Goal: Information Seeking & Learning: Learn about a topic

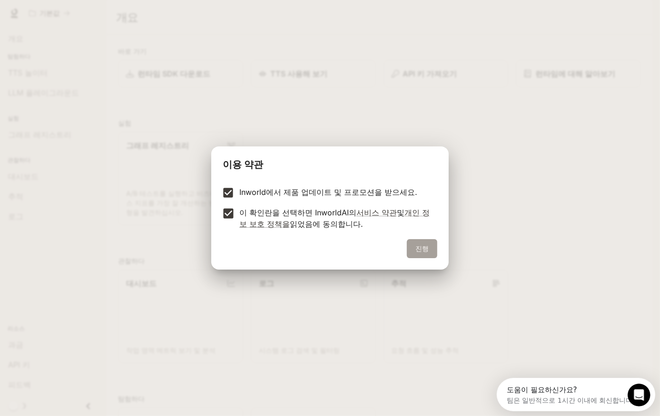
click at [425, 251] on button "진행" at bounding box center [422, 248] width 30 height 19
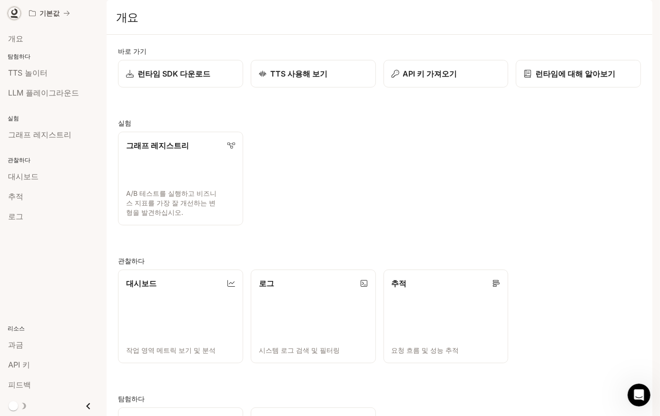
click at [14, 13] on icon at bounding box center [15, 14] width 10 height 10
click at [579, 14] on span "런타임" at bounding box center [574, 14] width 20 height 12
click at [639, 13] on img "button" at bounding box center [638, 13] width 13 height 13
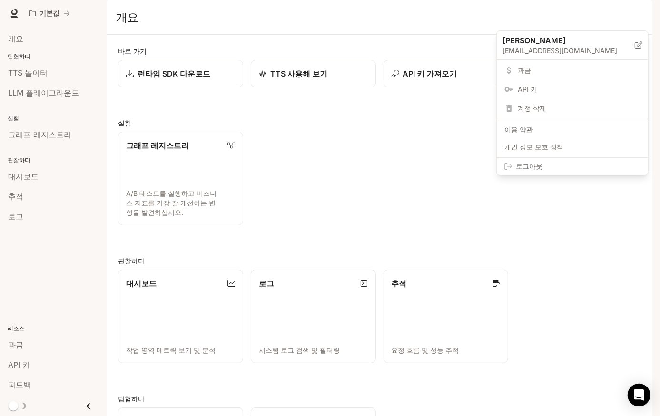
click at [420, 166] on div at bounding box center [330, 208] width 660 height 416
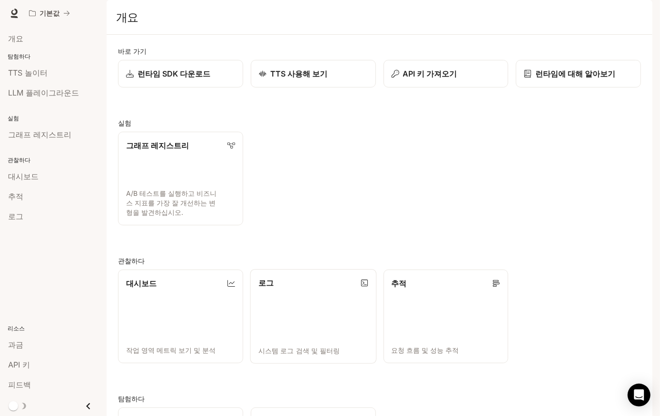
drag, startPoint x: 291, startPoint y: 330, endPoint x: 281, endPoint y: 338, distance: 12.9
drag, startPoint x: 281, startPoint y: 338, endPoint x: 251, endPoint y: 272, distance: 72.4
click at [251, 272] on div "바로 가기 런타임 SDK 다운로드 TTS 사용해 보기 API 키 가져오기 런타임에 대해 알아보기 실험 그래프 레지스트리 A/B 테스트를 실행하…" at bounding box center [379, 273] width 523 height 455
click at [386, 193] on div "그래프 레지스트리 A/B 테스트를 실행하고 비즈니스 지표를 가장 잘 개선하는 변형을 발견하십시오." at bounding box center [375, 174] width 530 height 101
drag, startPoint x: 226, startPoint y: 225, endPoint x: 241, endPoint y: 252, distance: 30.2
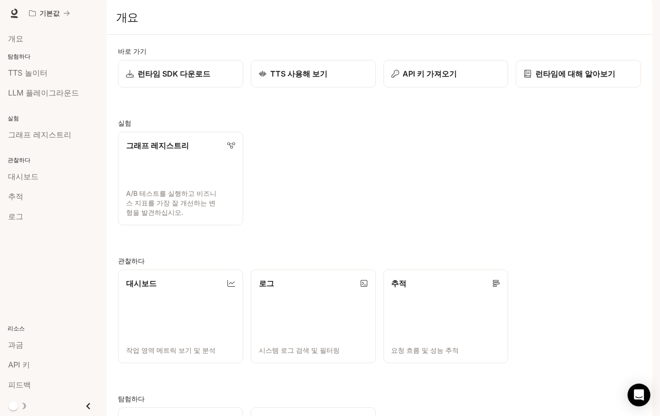
drag, startPoint x: 241, startPoint y: 252, endPoint x: 211, endPoint y: 257, distance: 29.9
click at [212, 257] on div "바로 가기 런타임 SDK 다운로드 TTS 사용해 보기 API 키 가져오기 런타임에 대해 알아보기 실험 그래프 레지스트리 A/B 테스트를 실행하…" at bounding box center [379, 273] width 523 height 455
click at [22, 37] on div "개요" at bounding box center [53, 38] width 90 height 11
click at [15, 36] on span "개요" at bounding box center [15, 38] width 15 height 11
click at [18, 55] on p "탐험하다" at bounding box center [53, 56] width 107 height 9
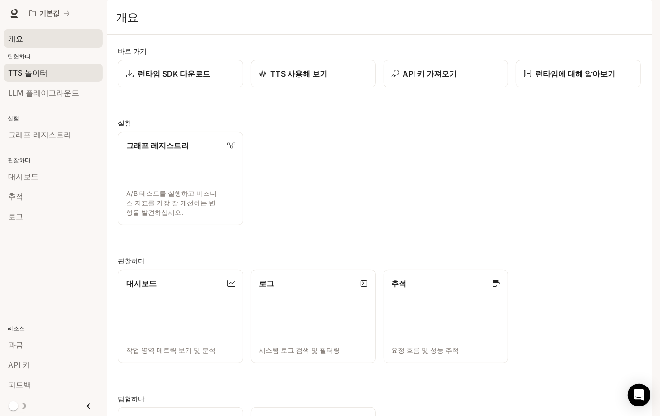
click at [19, 73] on span "TTS 놀이터" at bounding box center [27, 72] width 39 height 11
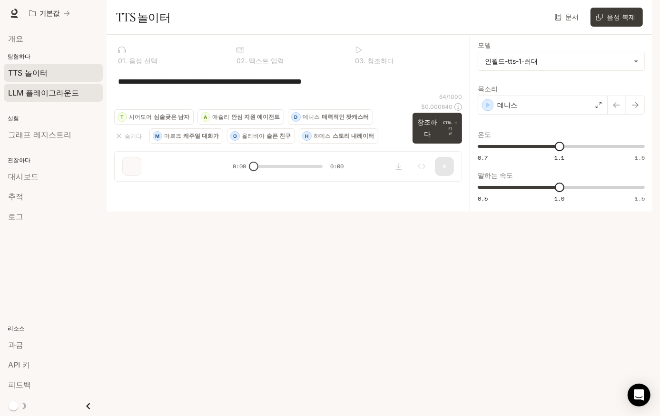
click at [26, 92] on span "LLM 플레이그라운드" at bounding box center [43, 92] width 71 height 11
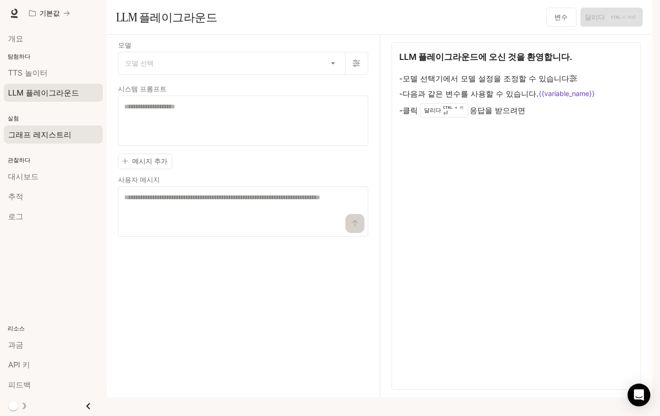
click at [24, 133] on span "그래프 레지스트리" at bounding box center [39, 134] width 63 height 11
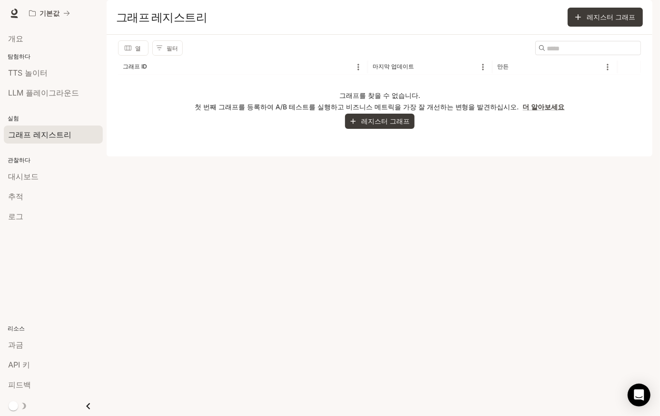
click at [21, 158] on p "관찰하다" at bounding box center [53, 160] width 107 height 9
click at [18, 175] on span "대시보드" at bounding box center [23, 176] width 30 height 11
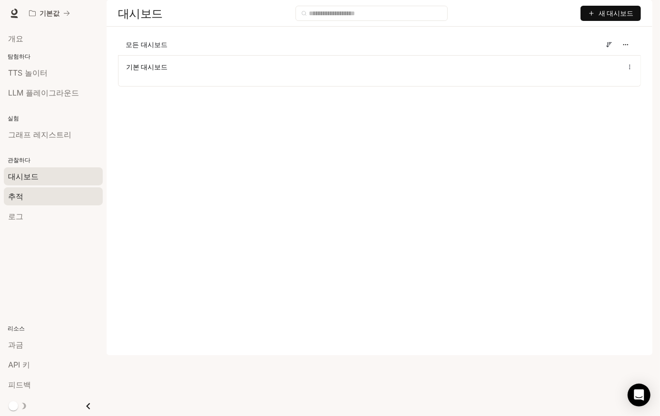
click at [20, 191] on span "추적" at bounding box center [15, 196] width 15 height 11
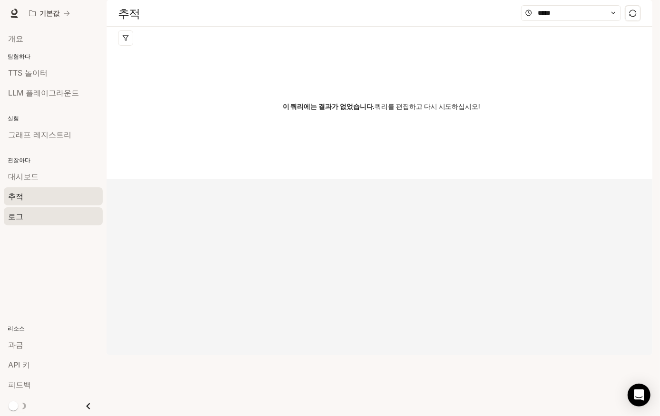
click at [24, 214] on div "로그" at bounding box center [53, 216] width 90 height 11
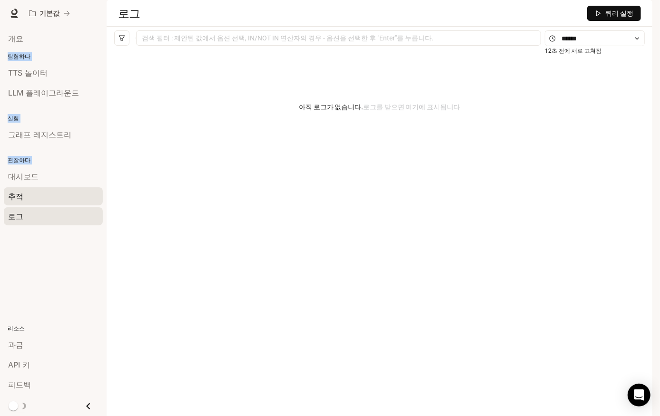
drag, startPoint x: 2, startPoint y: 29, endPoint x: 59, endPoint y: 204, distance: 183.5
click at [59, 204] on div "개요 탐험하다 TTS 놀이터 LLM 플레이그라운드 실험 그래프 레지스트리 관찰하다 대시보드 추적 로그 리소스 과금 API 키 피드백" at bounding box center [53, 222] width 107 height 390
drag, startPoint x: 59, startPoint y: 204, endPoint x: 166, endPoint y: 213, distance: 107.9
click at [166, 213] on div "아직 로그가 없습니다. 로그를 받으면 여기에 표시됩니다" at bounding box center [379, 217] width 530 height 335
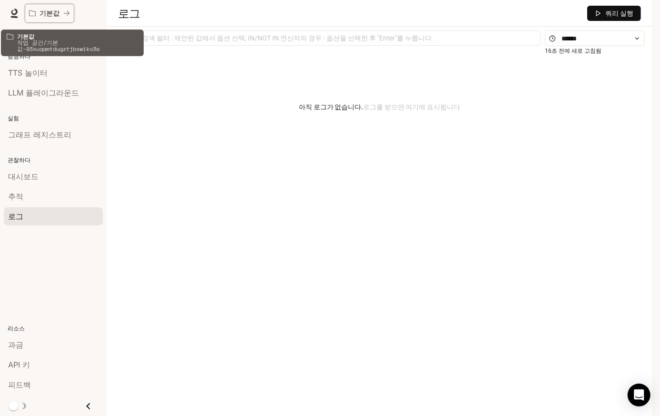
click at [53, 10] on p "기본값" at bounding box center [49, 14] width 20 height 8
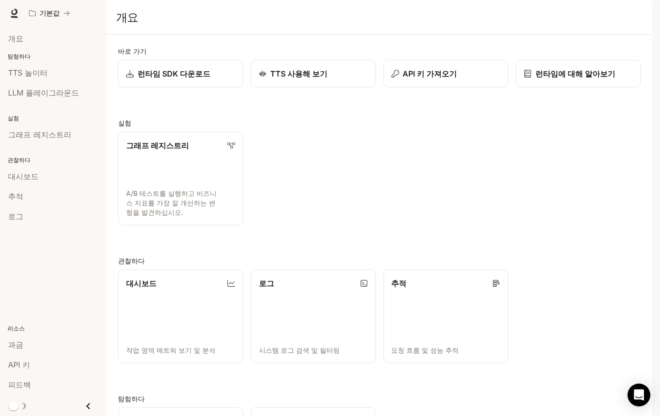
click at [20, 56] on p "탐험하다" at bounding box center [53, 56] width 107 height 9
click at [16, 71] on span "TTS 놀이터" at bounding box center [27, 72] width 39 height 11
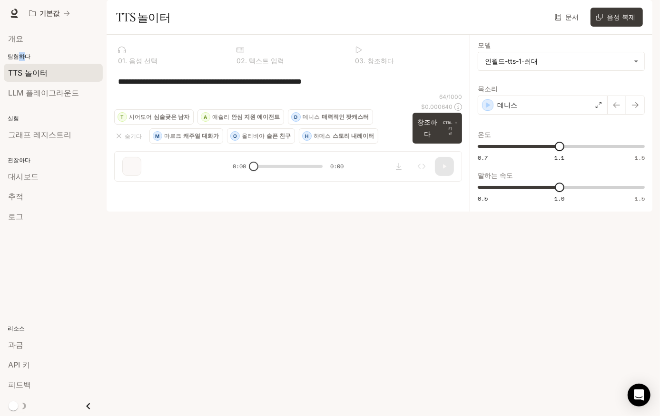
click at [20, 56] on p "탐험하다" at bounding box center [53, 56] width 107 height 9
click at [23, 53] on p "탐험하다" at bounding box center [53, 56] width 107 height 9
click at [18, 57] on p "탐험하다" at bounding box center [53, 56] width 107 height 9
click at [18, 35] on span "개요" at bounding box center [15, 38] width 15 height 11
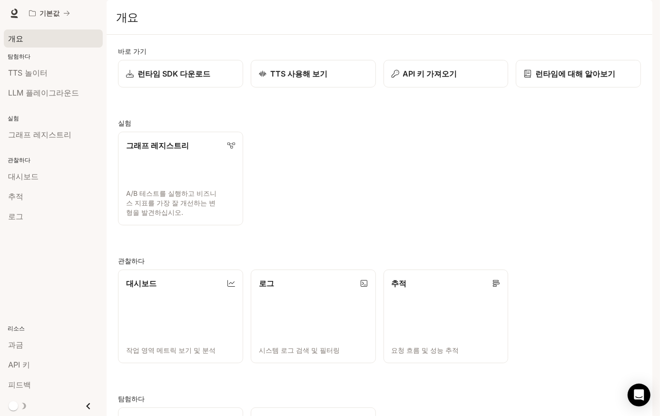
click at [22, 55] on p "탐험하다" at bounding box center [53, 56] width 107 height 9
click at [20, 54] on p "탐험하다" at bounding box center [53, 56] width 107 height 9
click at [15, 59] on p "탐험하다" at bounding box center [53, 56] width 107 height 9
click at [124, 27] on h1 "개요" at bounding box center [127, 17] width 22 height 19
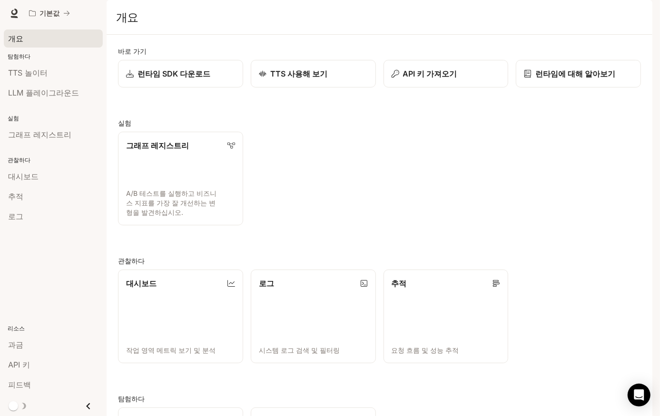
click at [15, 39] on span "개요" at bounding box center [15, 38] width 15 height 11
click at [20, 71] on span "TTS 놀이터" at bounding box center [27, 72] width 39 height 11
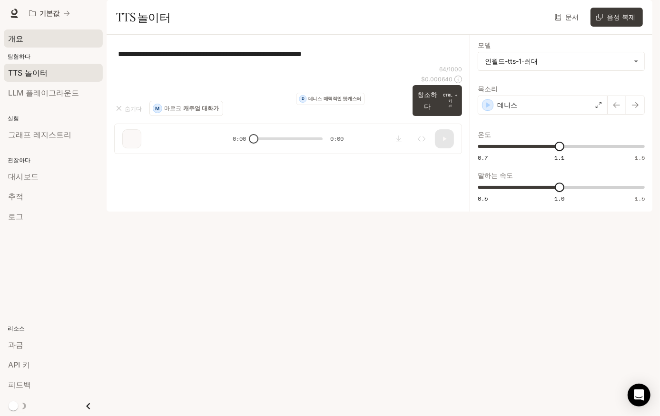
click at [16, 39] on span "개요" at bounding box center [15, 38] width 15 height 11
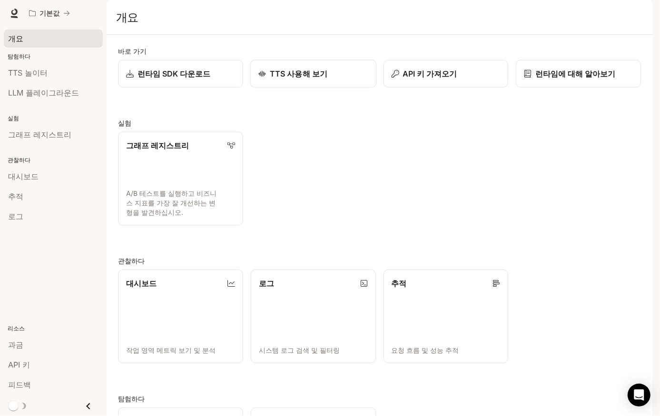
click at [294, 79] on p "TTS 사용해 보기" at bounding box center [299, 73] width 58 height 11
click at [421, 79] on p "API 키 가져오기" at bounding box center [429, 73] width 55 height 11
click at [162, 151] on p "그래프 레지스트리" at bounding box center [157, 144] width 63 height 11
click at [174, 415] on p "LLM 플레이그라운드" at bounding box center [161, 420] width 71 height 11
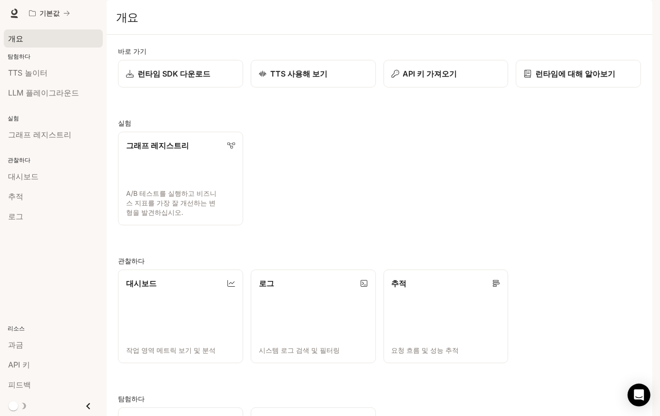
scroll to position [128, 0]
click at [290, 415] on p "TTS 놀이터" at bounding box center [278, 420] width 40 height 11
click at [362, 416] on icon at bounding box center [364, 421] width 8 height 8
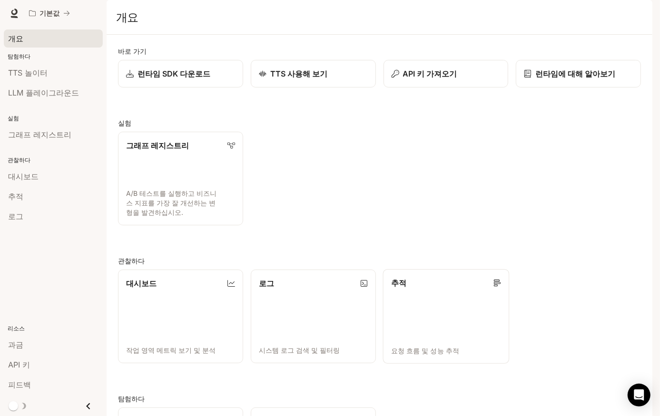
click at [494, 280] on icon at bounding box center [496, 283] width 7 height 7
click at [571, 11] on span "런타임" at bounding box center [574, 14] width 20 height 12
click at [577, 13] on span "런타임" at bounding box center [574, 14] width 20 height 12
click at [608, 14] on span "문서조사" at bounding box center [608, 14] width 27 height 12
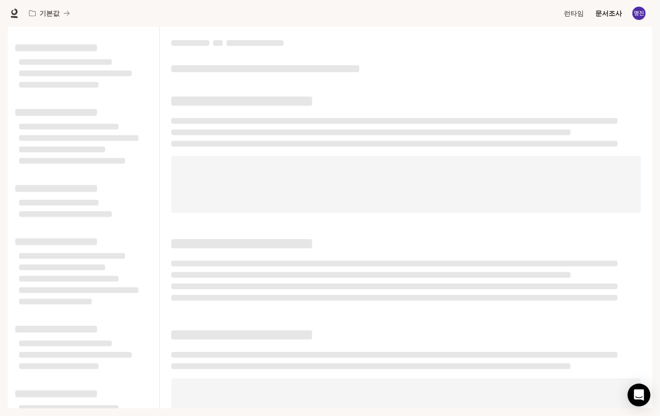
click at [575, 13] on span "런타임" at bounding box center [574, 14] width 20 height 12
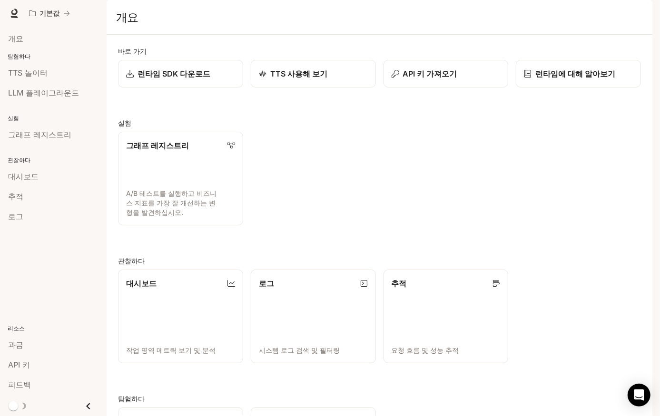
click at [576, 9] on span "런타임" at bounding box center [574, 14] width 20 height 12
click at [613, 11] on span "문서조사" at bounding box center [608, 14] width 27 height 12
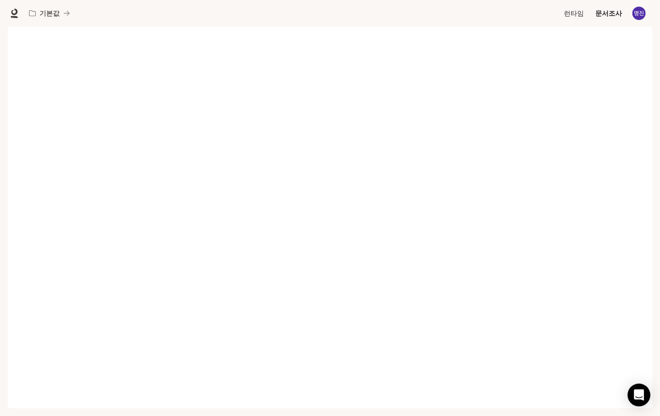
click at [574, 10] on span "런타임" at bounding box center [574, 14] width 20 height 12
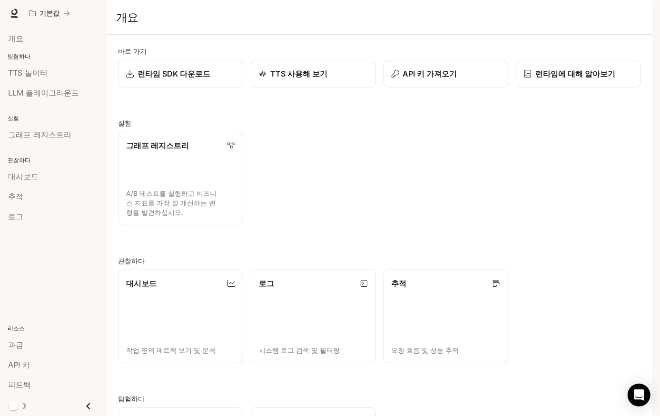
click at [642, 14] on img "button" at bounding box center [638, 13] width 13 height 13
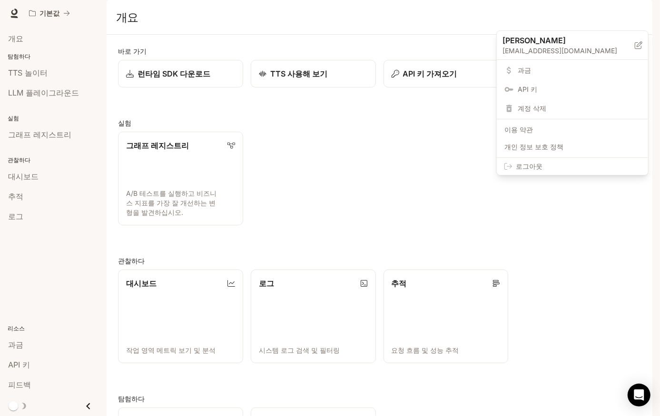
drag, startPoint x: 499, startPoint y: 9, endPoint x: 495, endPoint y: 15, distance: 7.5
click at [499, 9] on div at bounding box center [330, 208] width 660 height 416
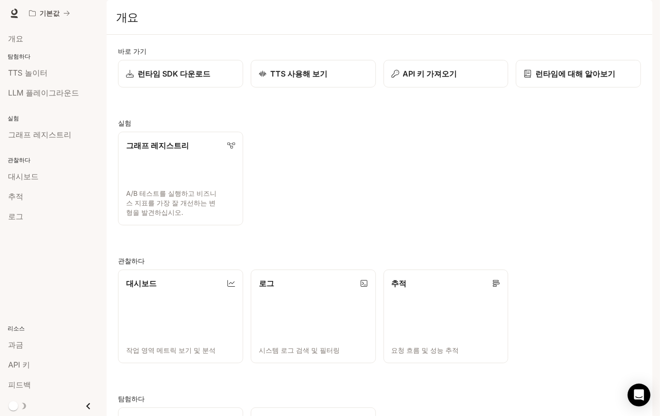
click at [579, 12] on span "런타임" at bounding box center [574, 14] width 20 height 12
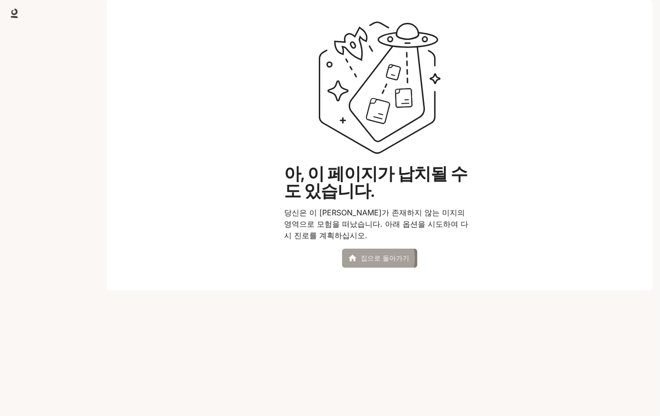
click at [369, 264] on font "집으로 돌아가기" at bounding box center [385, 259] width 49 height 12
click at [385, 115] on icon at bounding box center [380, 88] width 122 height 134
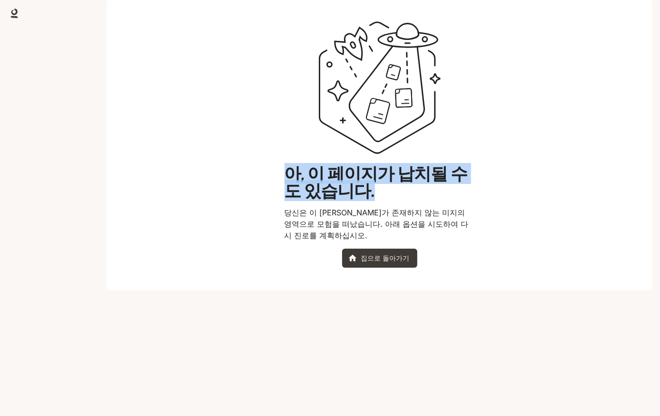
drag, startPoint x: 276, startPoint y: 196, endPoint x: 452, endPoint y: 216, distance: 176.7
click at [452, 216] on main "아, 이 페이지가 납치될 수도 있습니다. 당신은 이 [PERSON_NAME]가 존재하지 않는 미지의 영역으로 모험을 떠났습니다. 아래 옵션을 …" at bounding box center [380, 145] width 546 height 291
copy h1 "아, 이 페이지가 납치될 수도 있습니다."
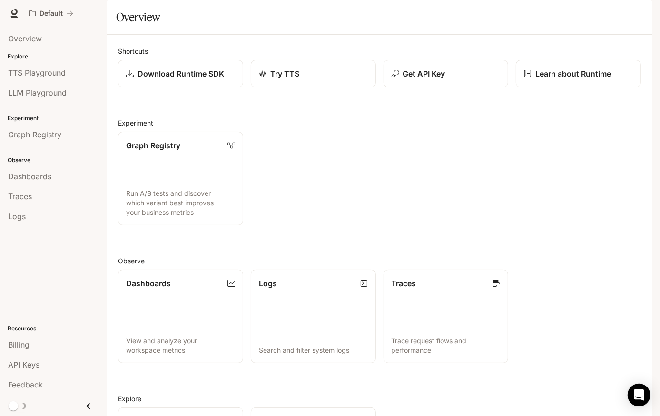
click at [556, 13] on span "Runtime" at bounding box center [549, 14] width 27 height 12
click at [552, 79] on p "Learn about Runtime" at bounding box center [573, 73] width 77 height 11
drag, startPoint x: 116, startPoint y: 99, endPoint x: 588, endPoint y: 118, distance: 473.2
click at [610, 109] on div "Shortcuts Download Runtime SDK Try TTS Get API Key Learn about Runtime Experime…" at bounding box center [380, 274] width 546 height 478
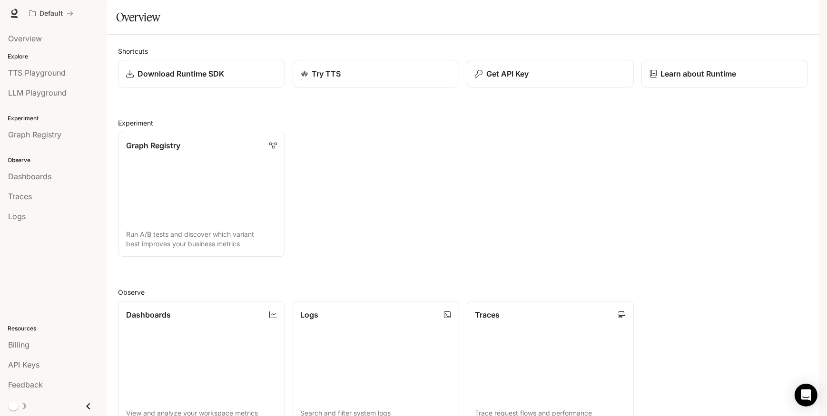
click at [659, 14] on img "button" at bounding box center [805, 13] width 13 height 13
